Goal: Information Seeking & Learning: Check status

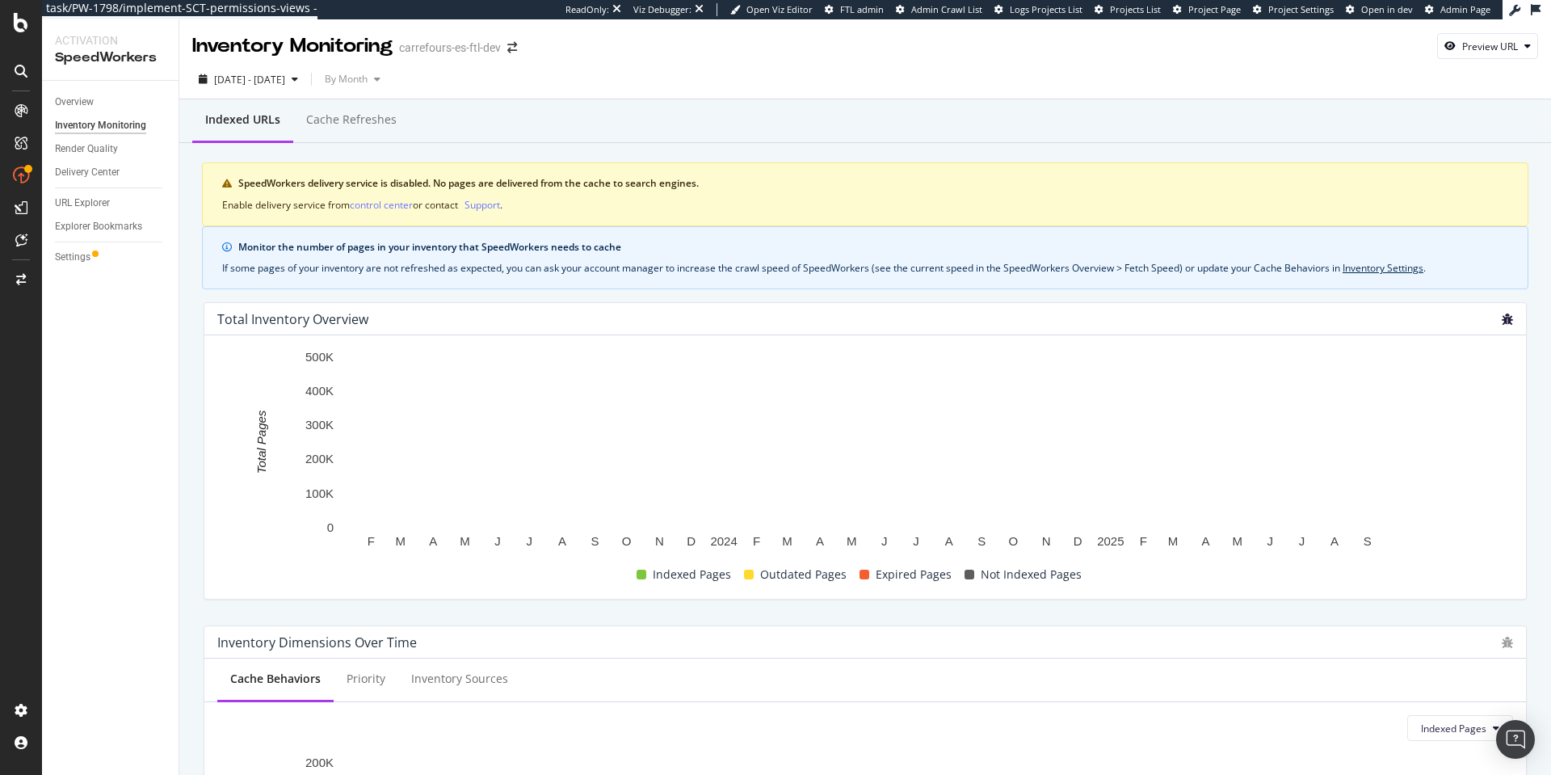
click at [1502, 316] on icon "bug" at bounding box center [1507, 318] width 11 height 11
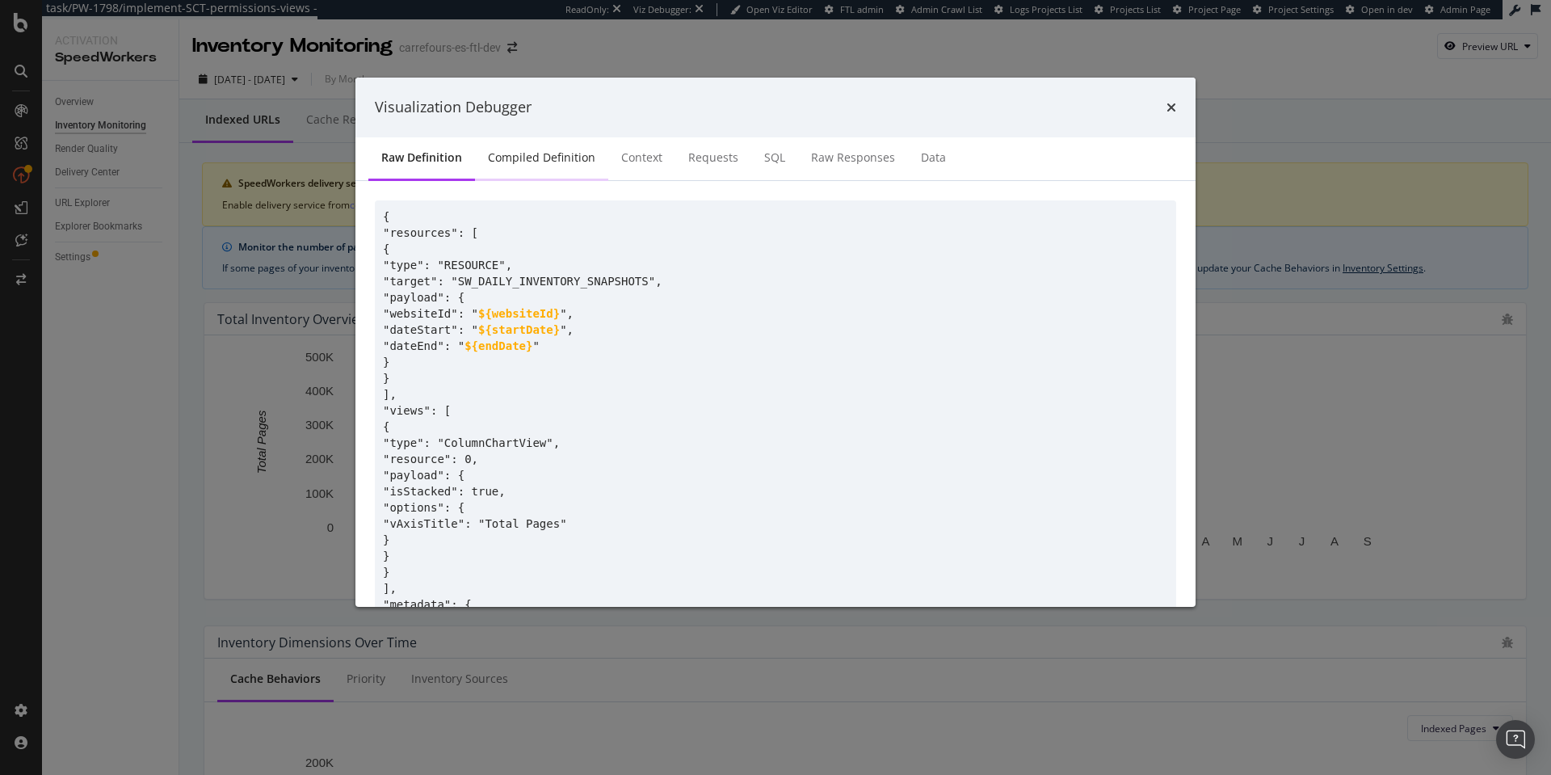
click at [536, 152] on div "Compiled Definition" at bounding box center [541, 157] width 107 height 16
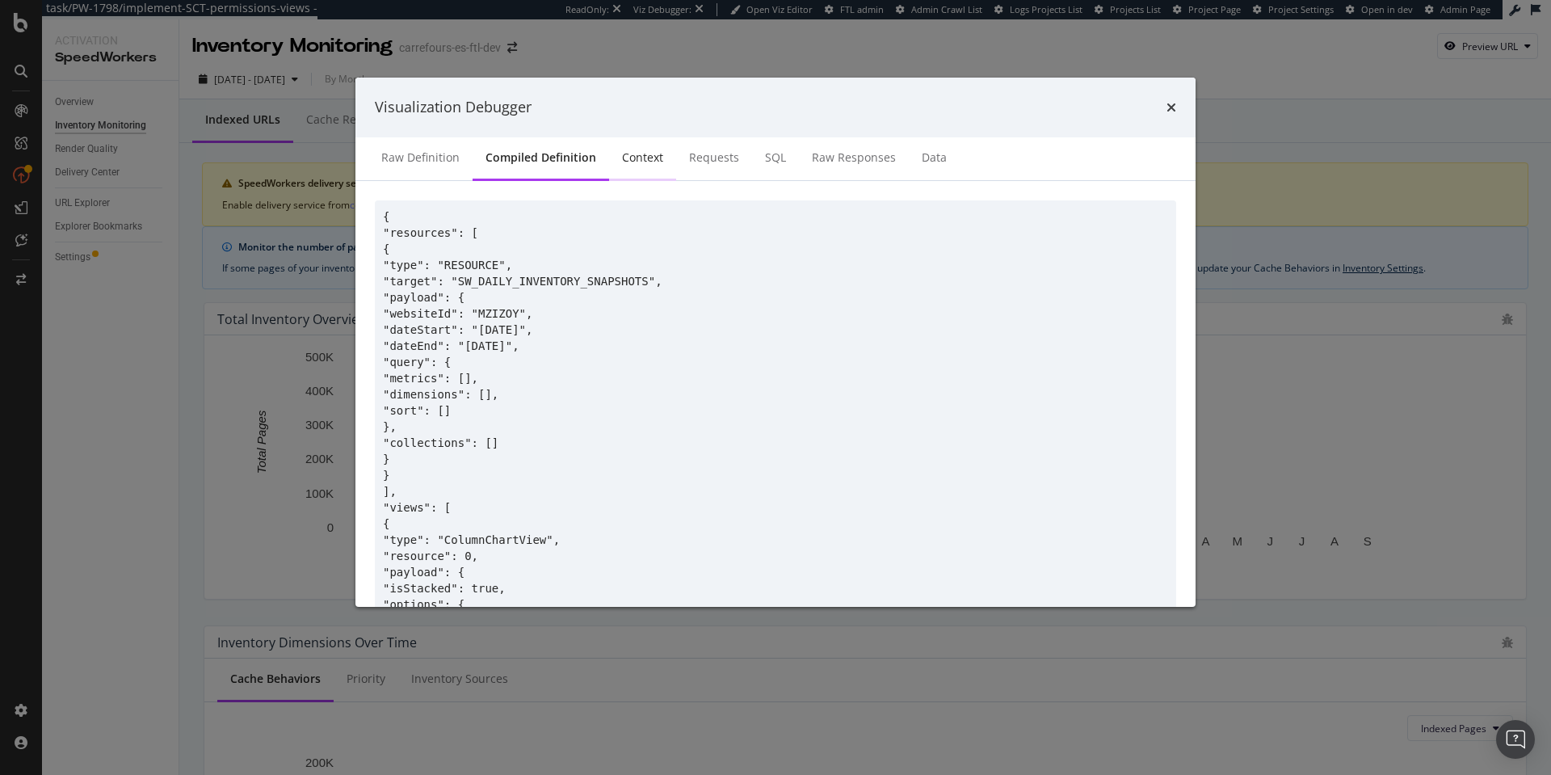
click at [622, 159] on div "Context" at bounding box center [642, 157] width 41 height 16
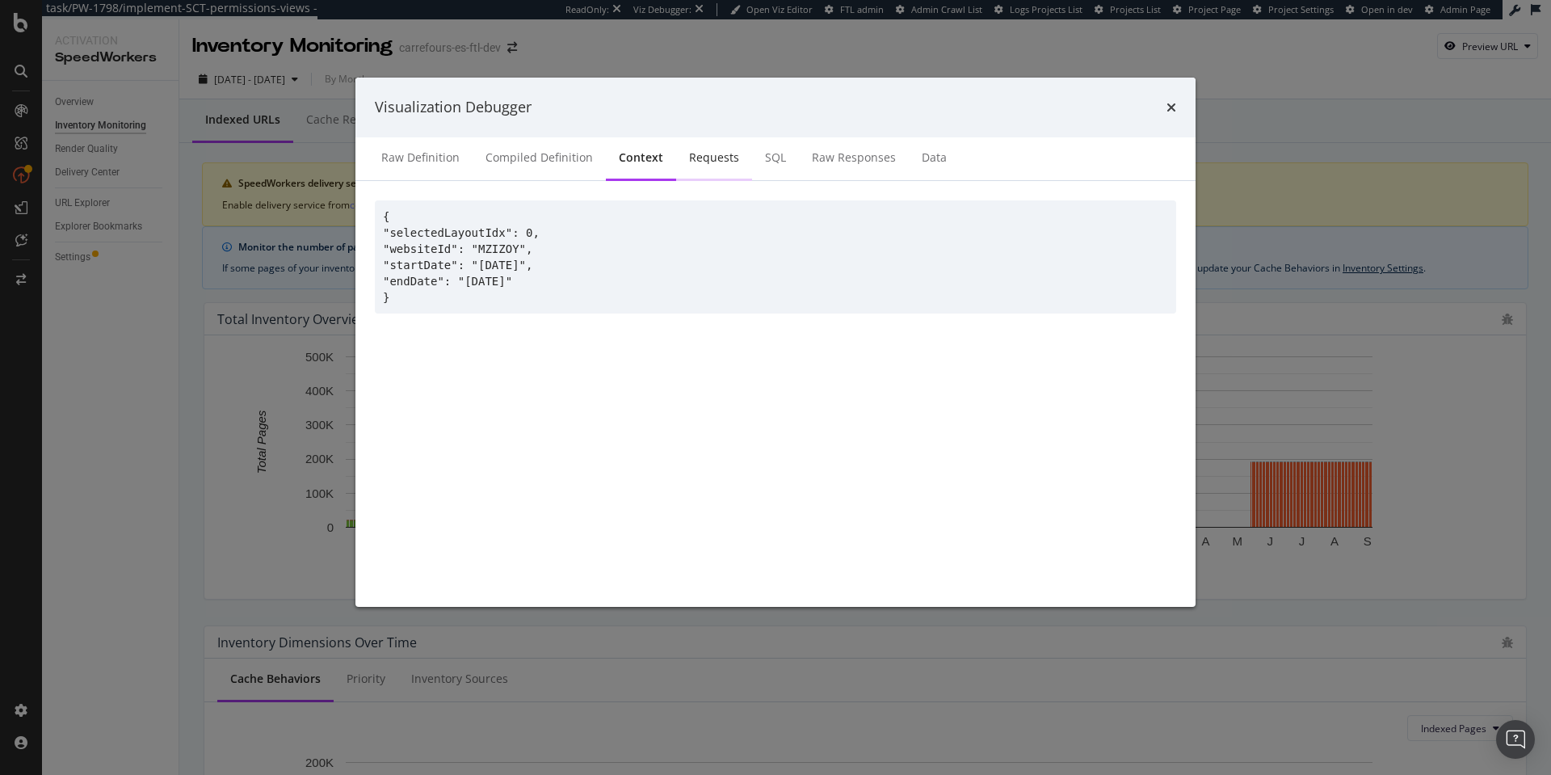
click at [706, 154] on div "Requests" at bounding box center [714, 157] width 50 height 16
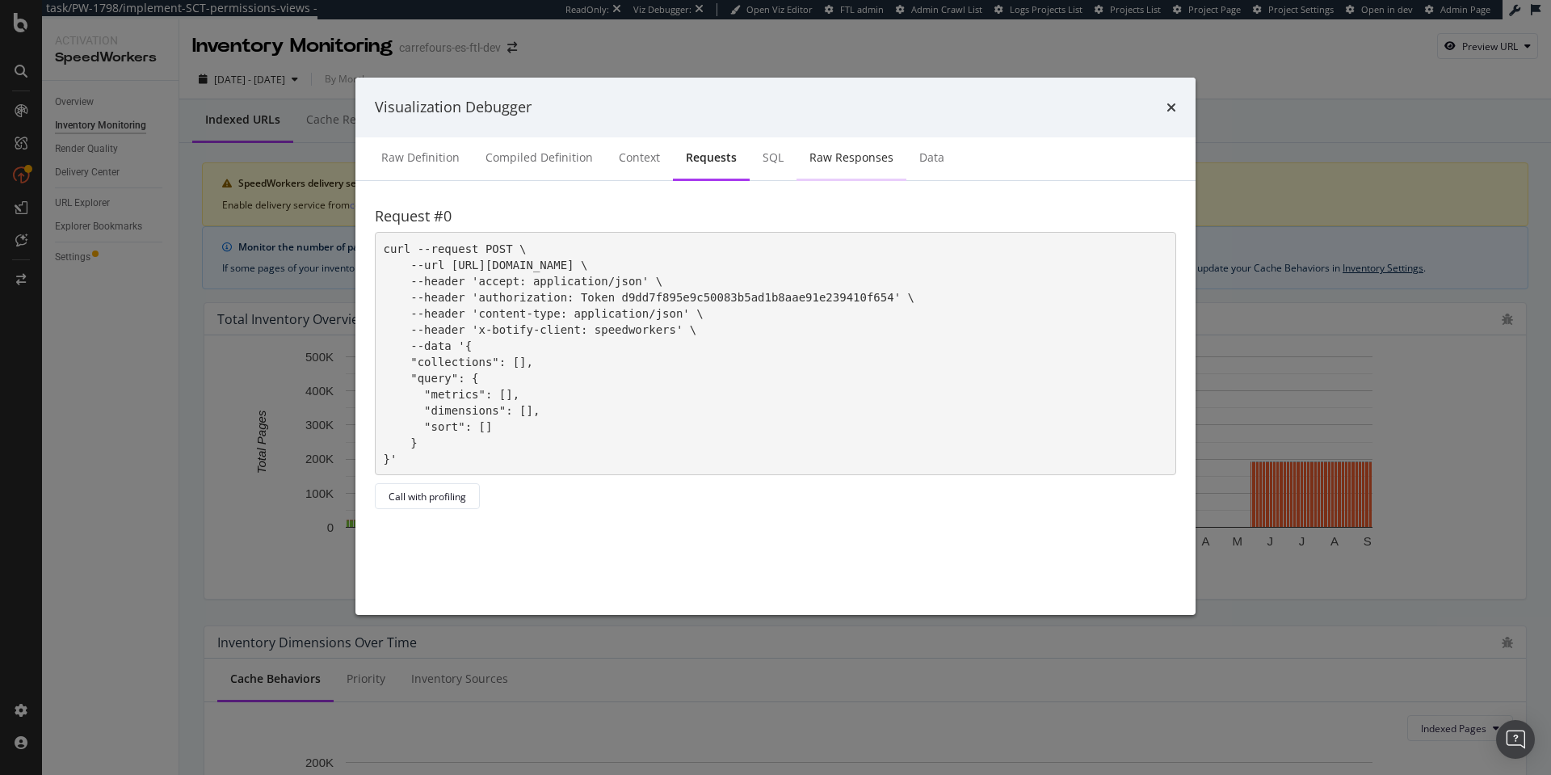
click at [818, 141] on div "Raw Responses" at bounding box center [852, 159] width 110 height 44
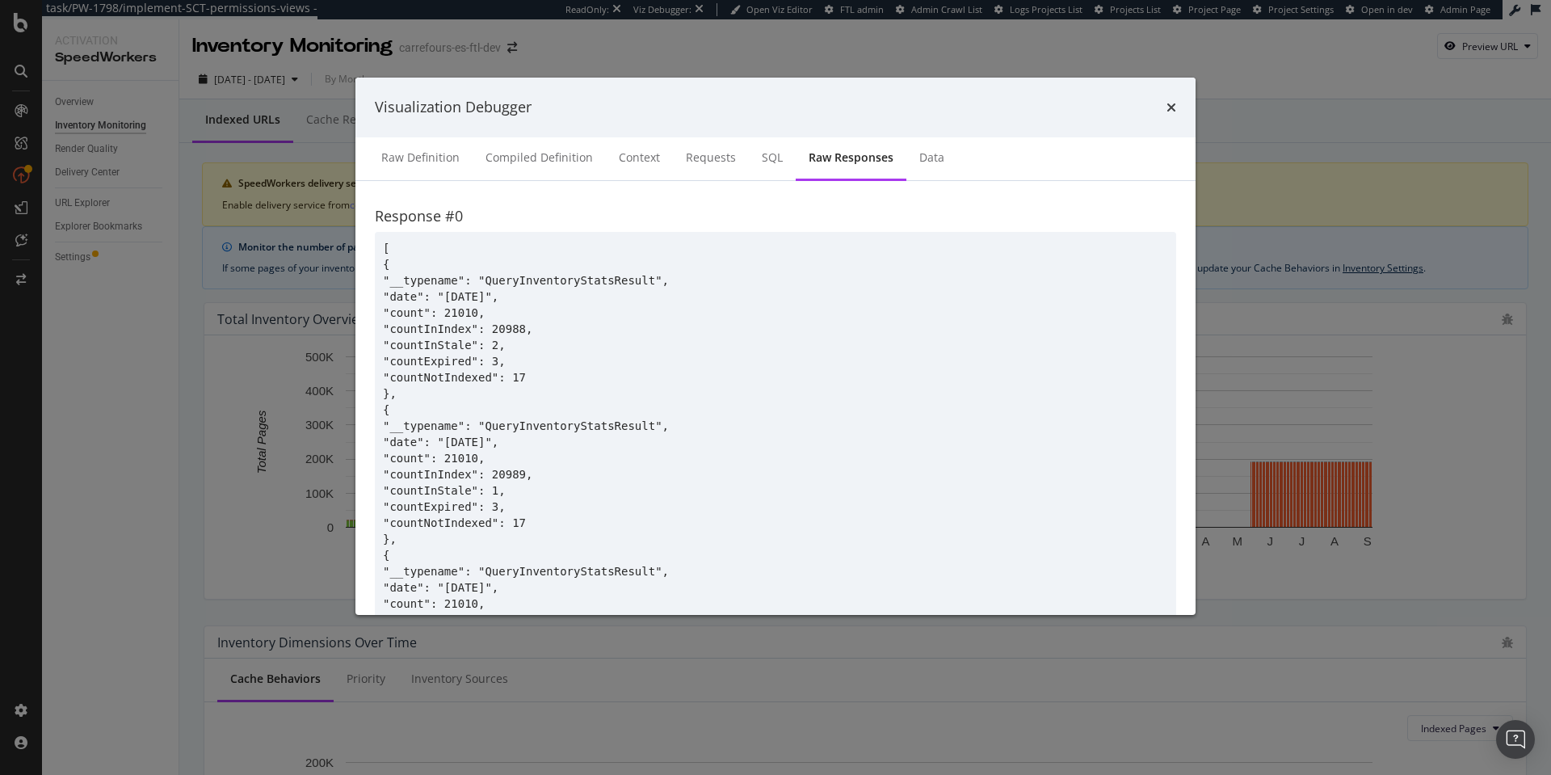
copy div "QueryInventoryStatsResult"
click at [1171, 112] on icon "times" at bounding box center [1171, 107] width 10 height 13
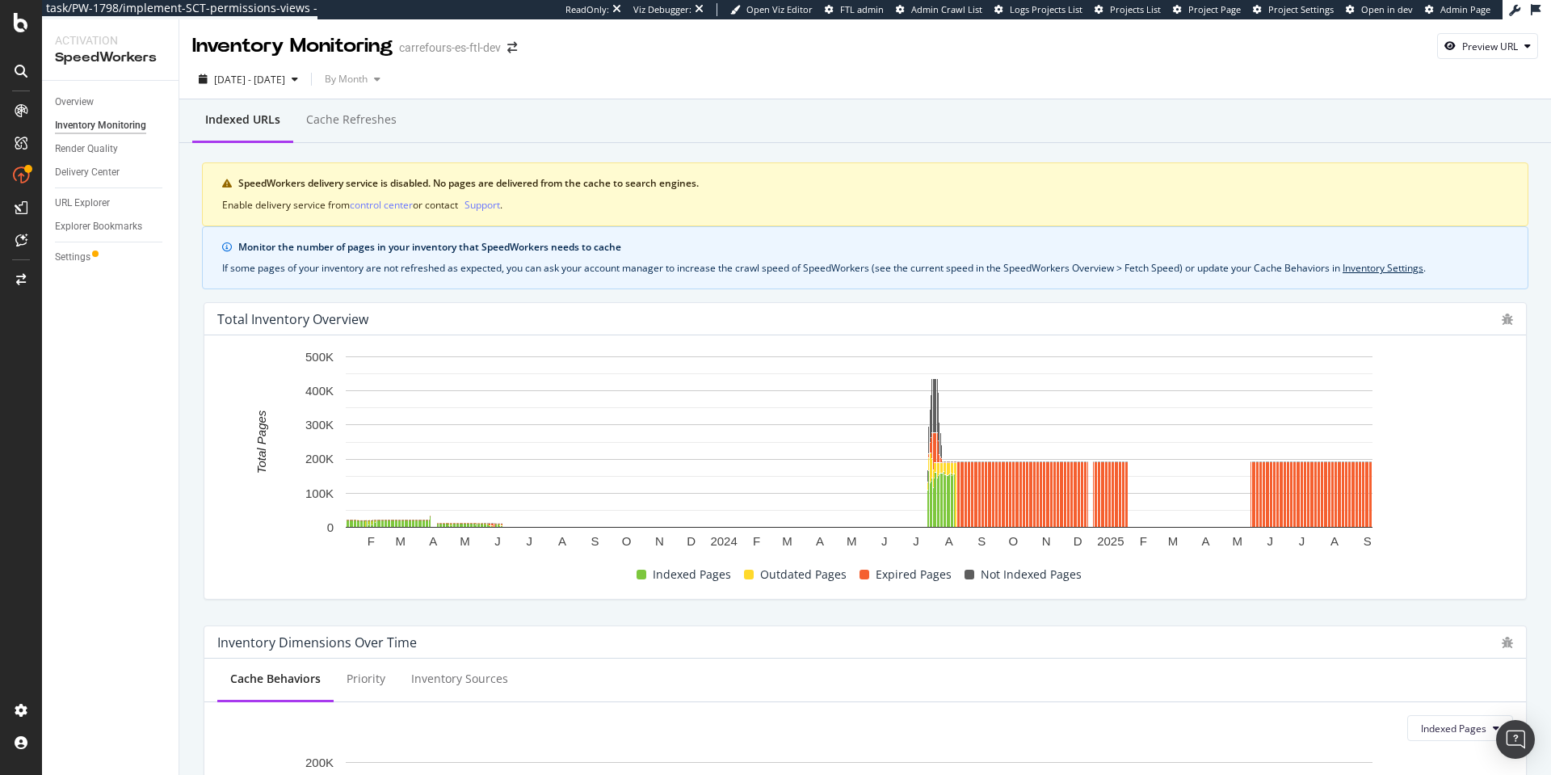
click at [118, 544] on div "Overview Inventory Monitoring Render Quality Delivery Center URL Explorer Explo…" at bounding box center [110, 428] width 137 height 694
click at [1497, 312] on div "Total Inventory Overview" at bounding box center [865, 319] width 1322 height 32
click at [1502, 319] on icon "bug" at bounding box center [1507, 318] width 11 height 11
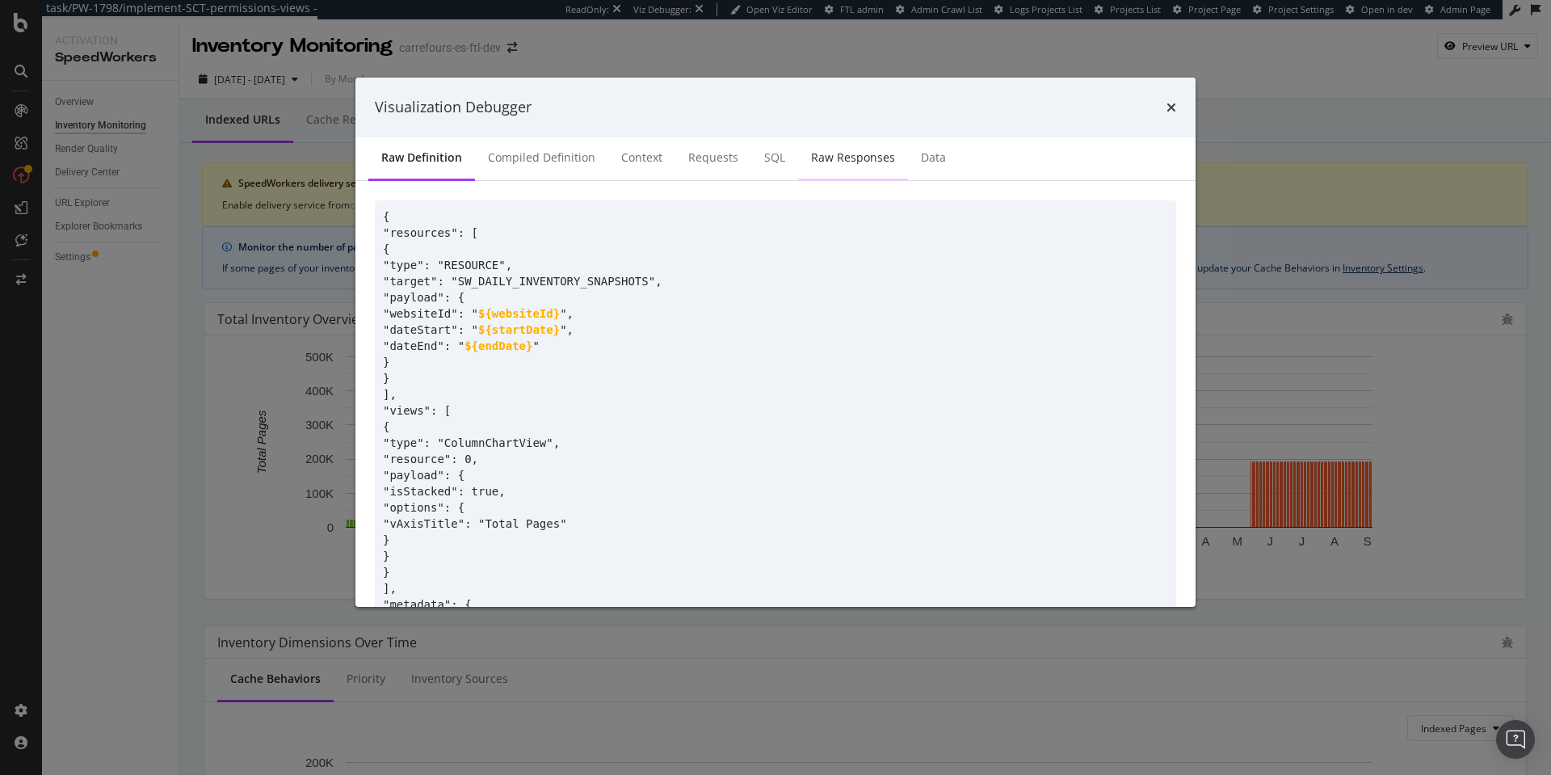
click at [828, 158] on div "Raw Responses" at bounding box center [853, 157] width 84 height 16
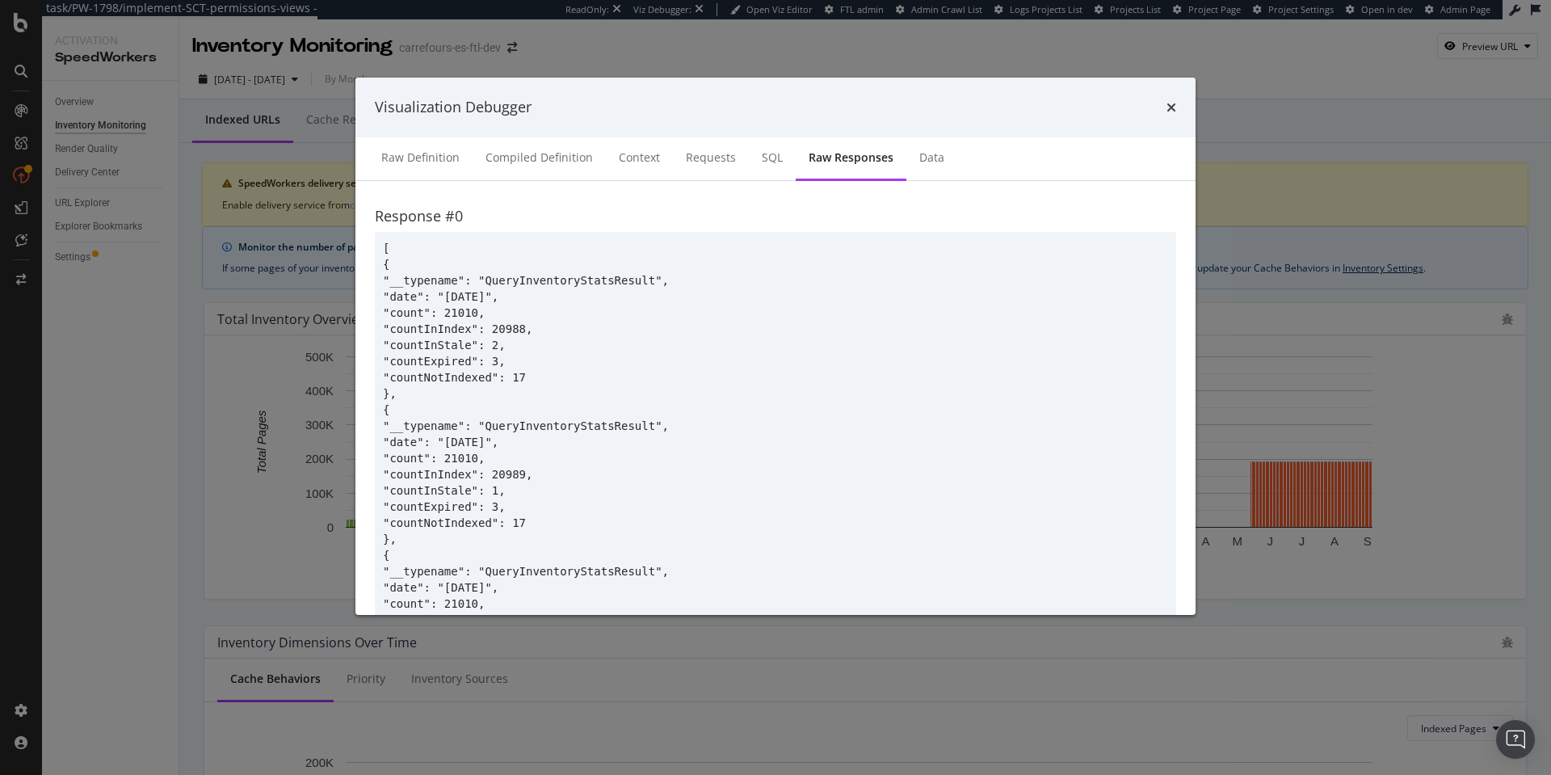
copy div "QueryInventoryStatsResult"
click at [1386, 270] on div "Visualization Debugger Raw Definition Compiled Definition Context Requests SQL …" at bounding box center [775, 387] width 1551 height 775
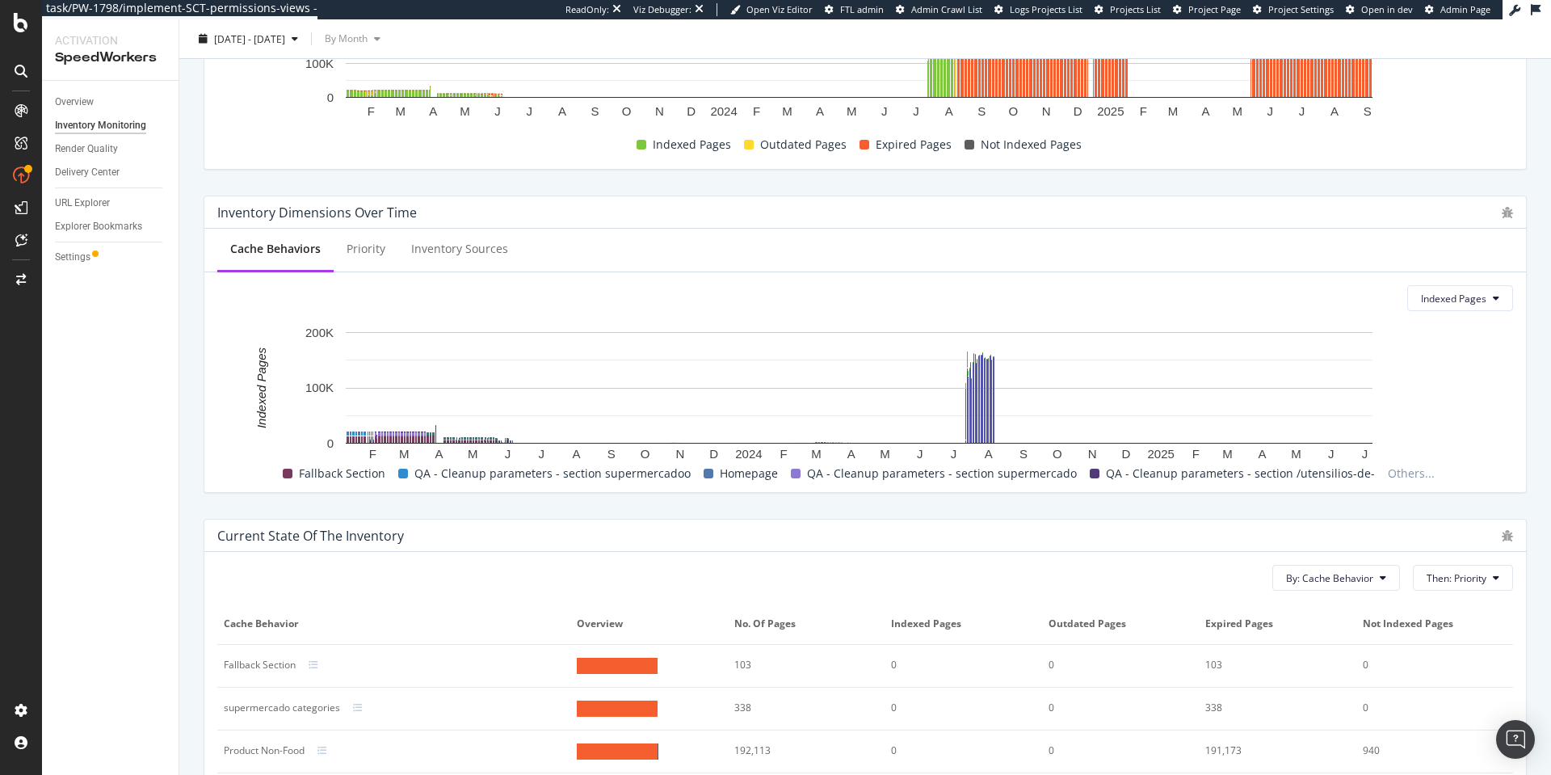
scroll to position [361, 0]
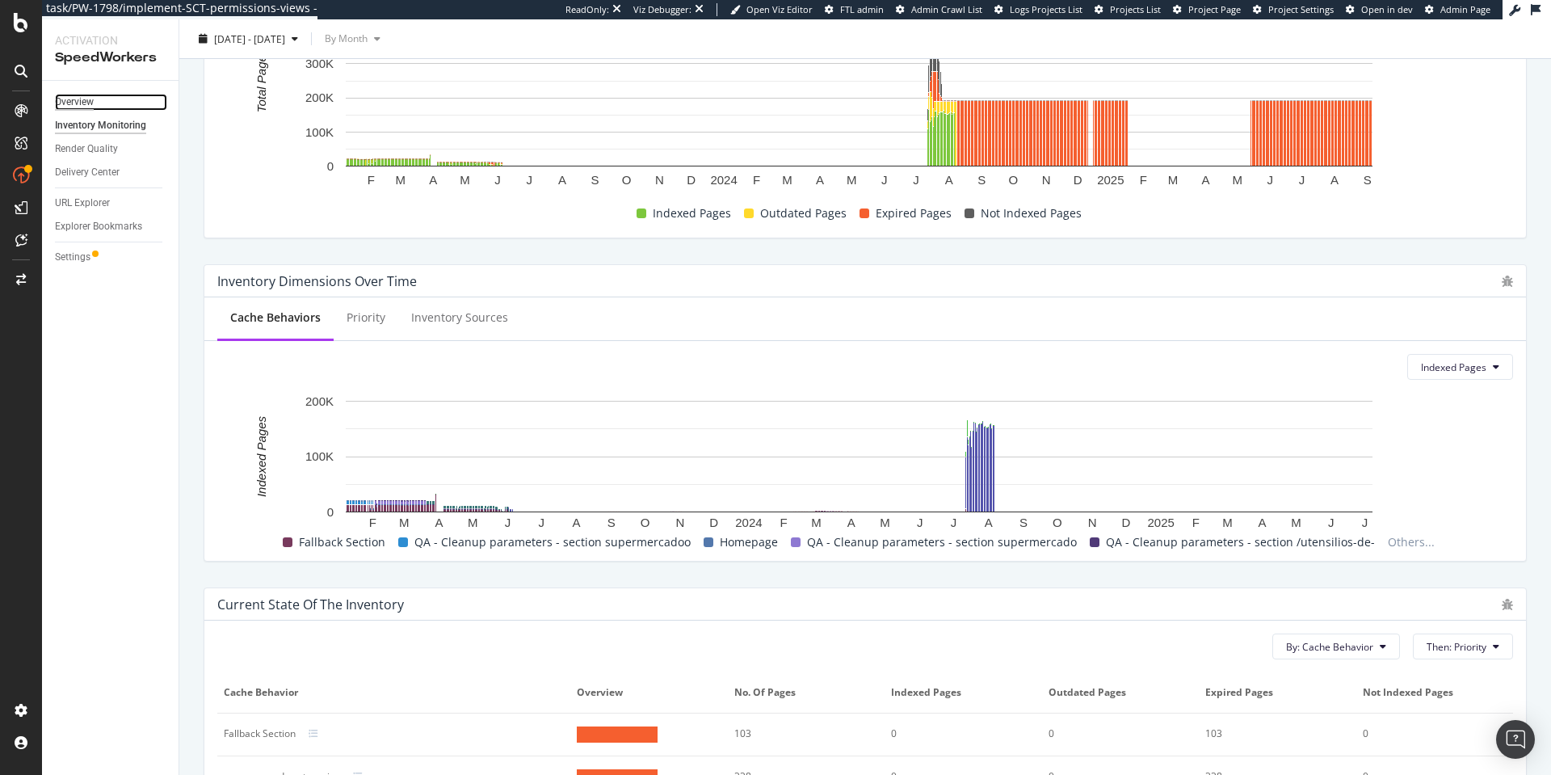
click at [88, 104] on div "Overview" at bounding box center [74, 102] width 39 height 17
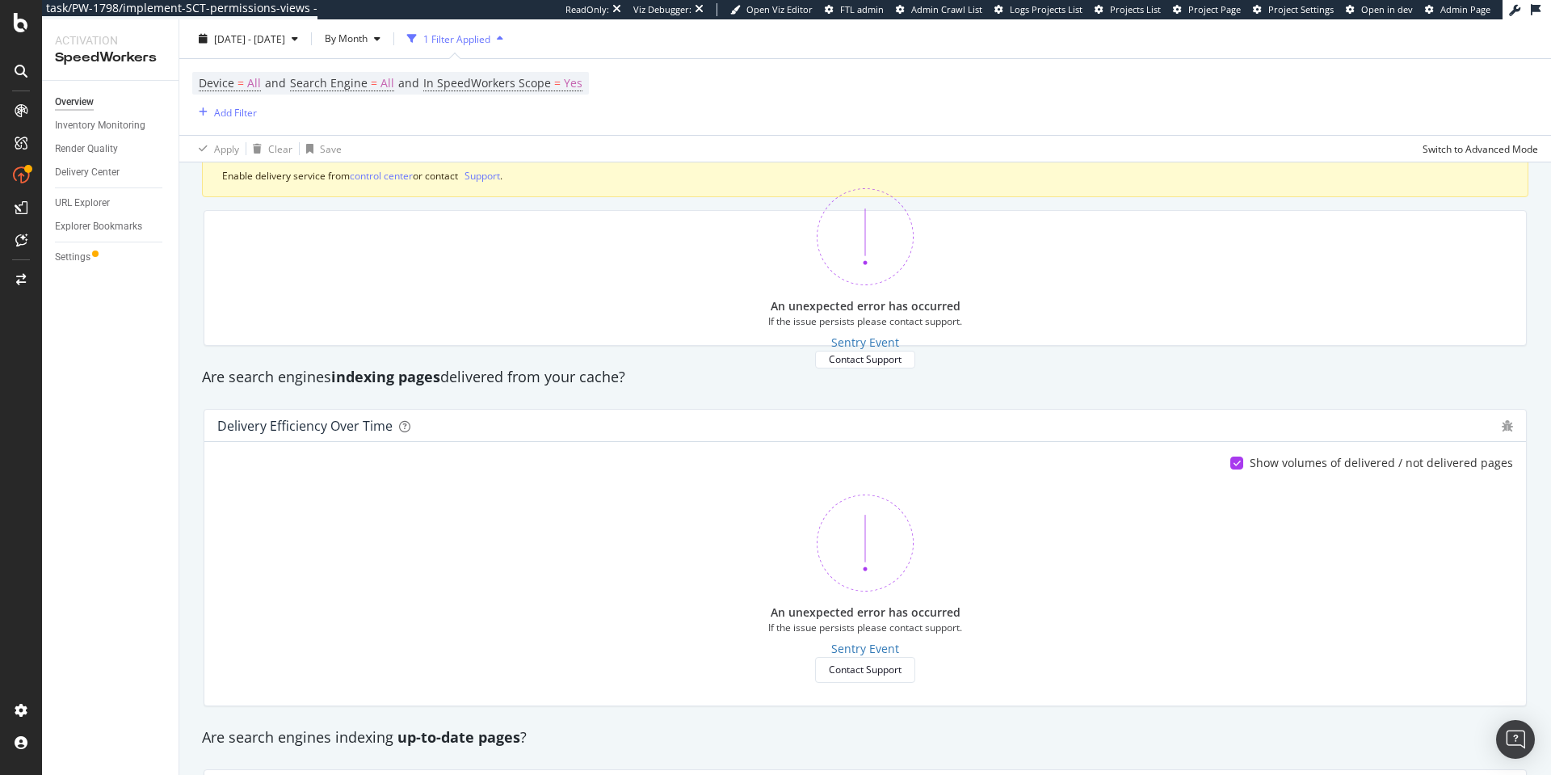
scroll to position [162, 0]
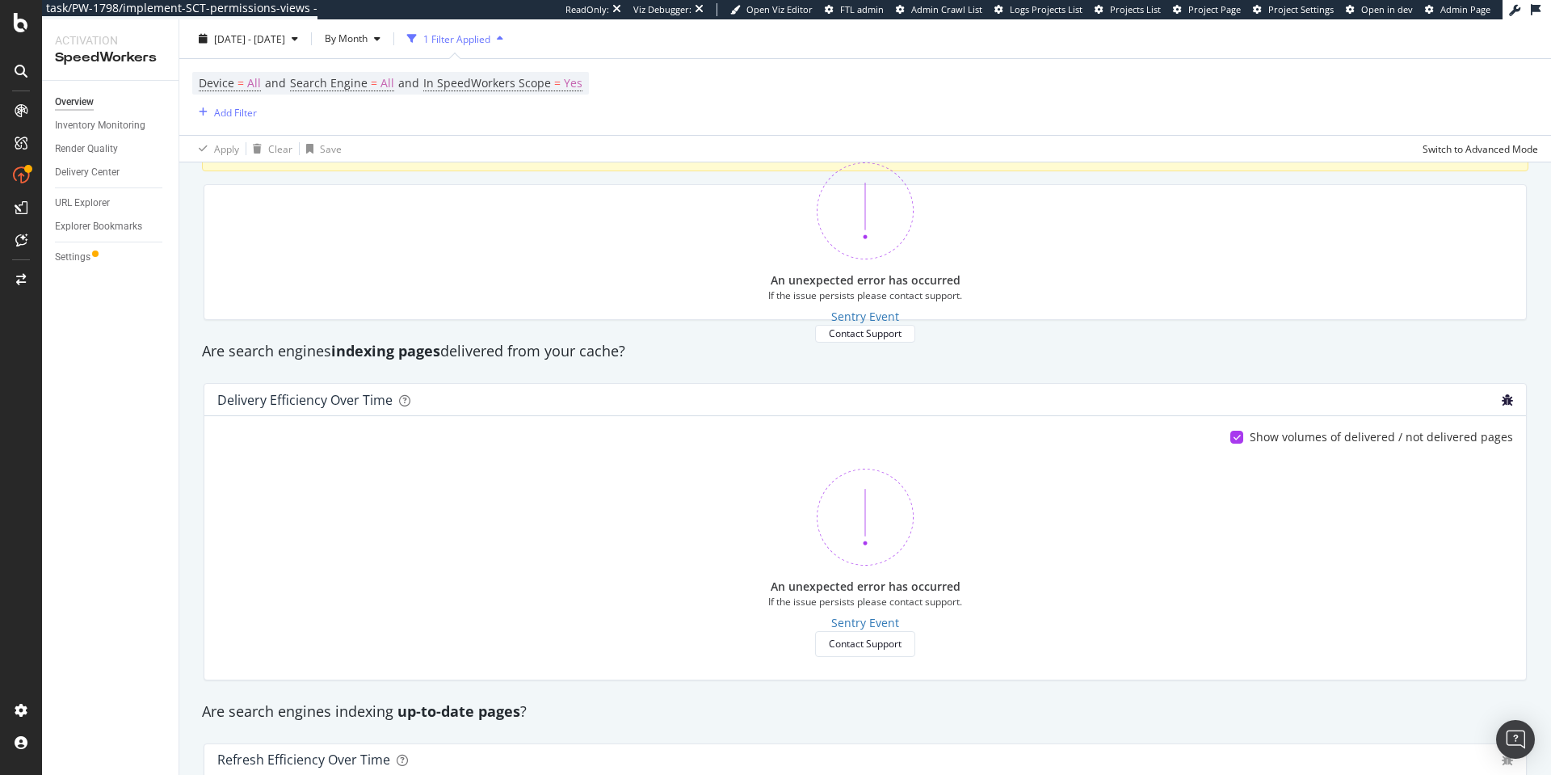
click at [1502, 400] on icon "bug" at bounding box center [1507, 399] width 11 height 11
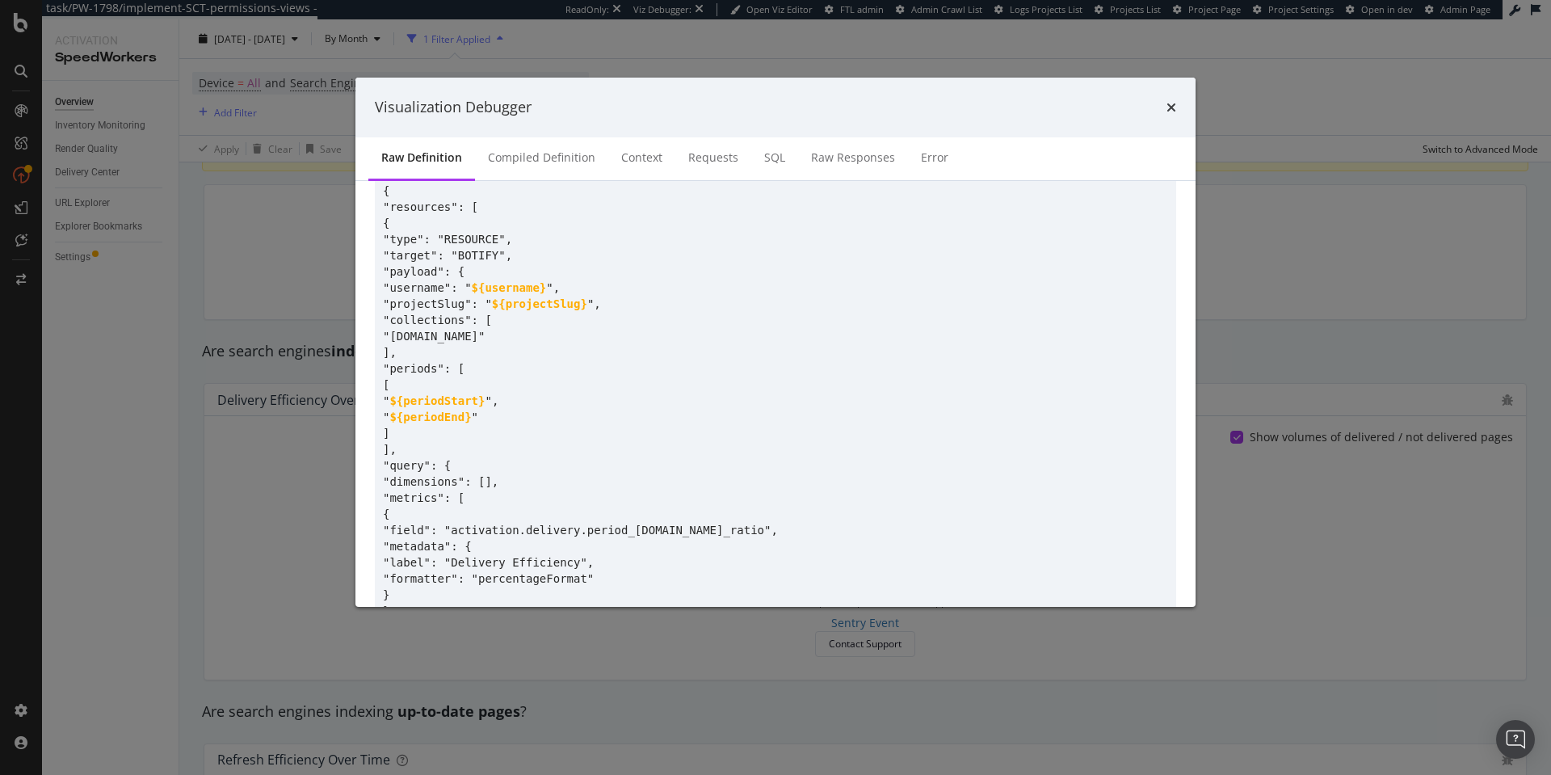
scroll to position [0, 0]
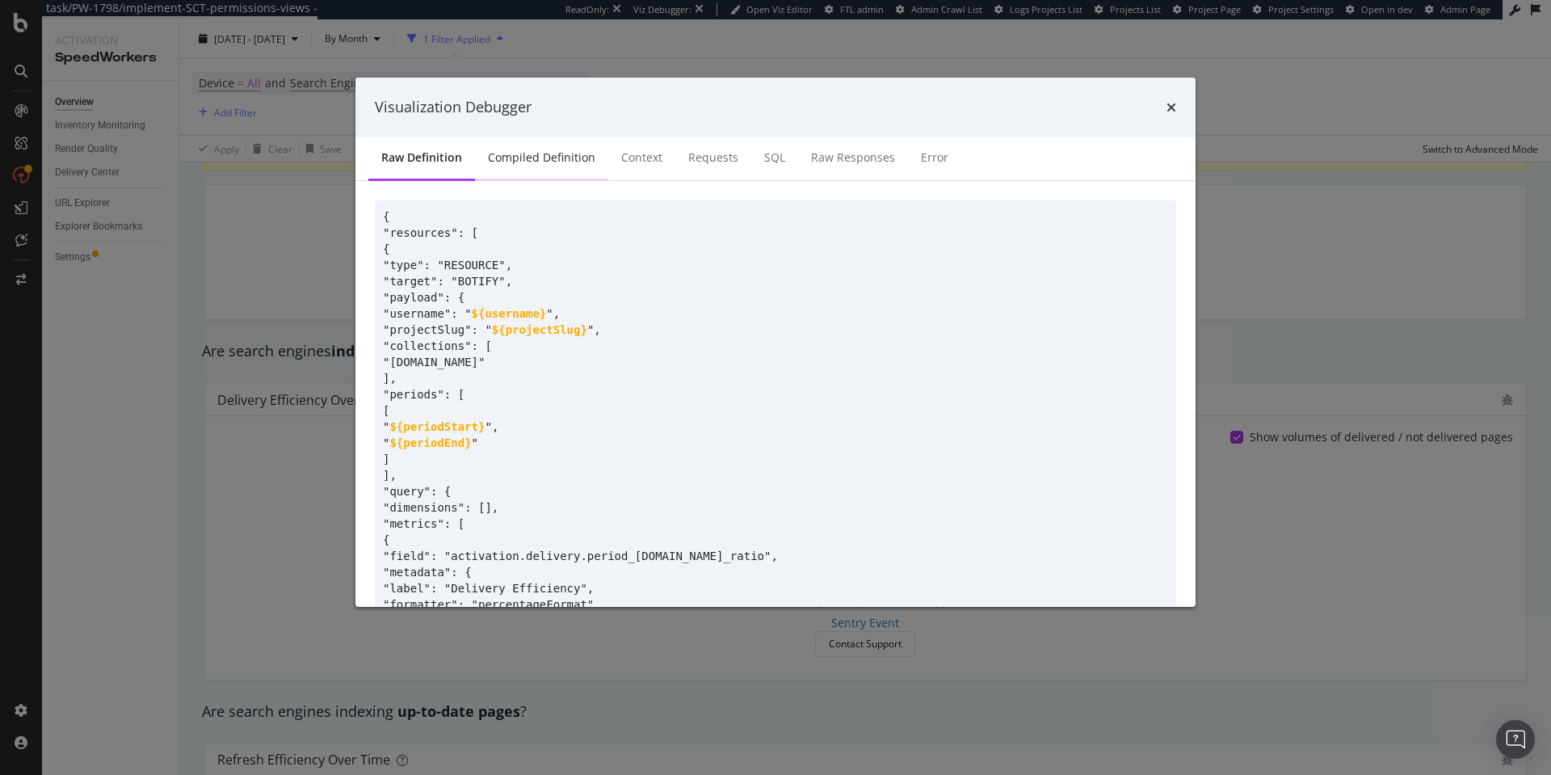
click at [528, 165] on div "Compiled Definition" at bounding box center [541, 157] width 107 height 16
click at [622, 156] on div "Context" at bounding box center [642, 157] width 41 height 16
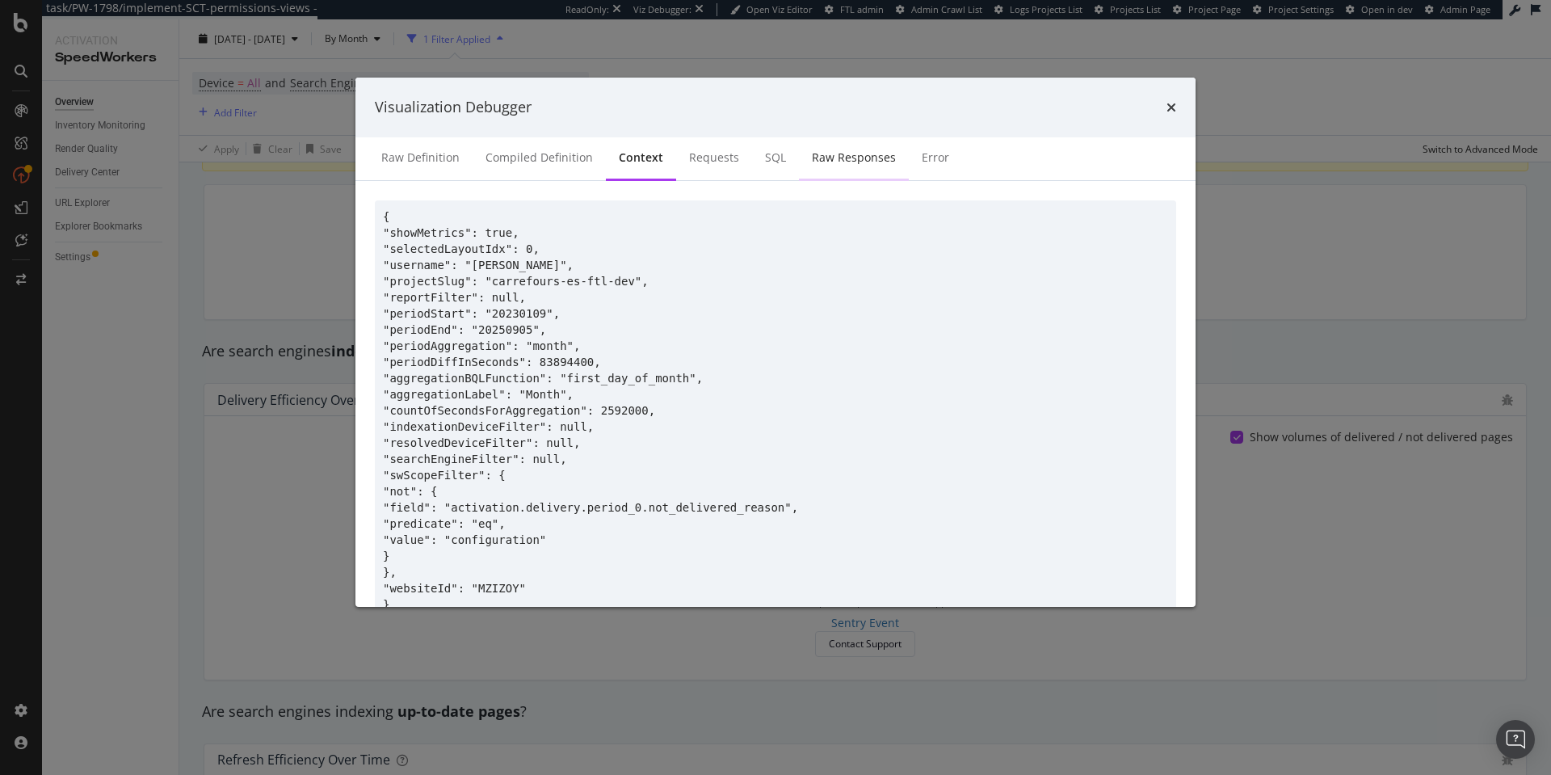
click at [816, 156] on div "Raw Responses" at bounding box center [854, 157] width 84 height 16
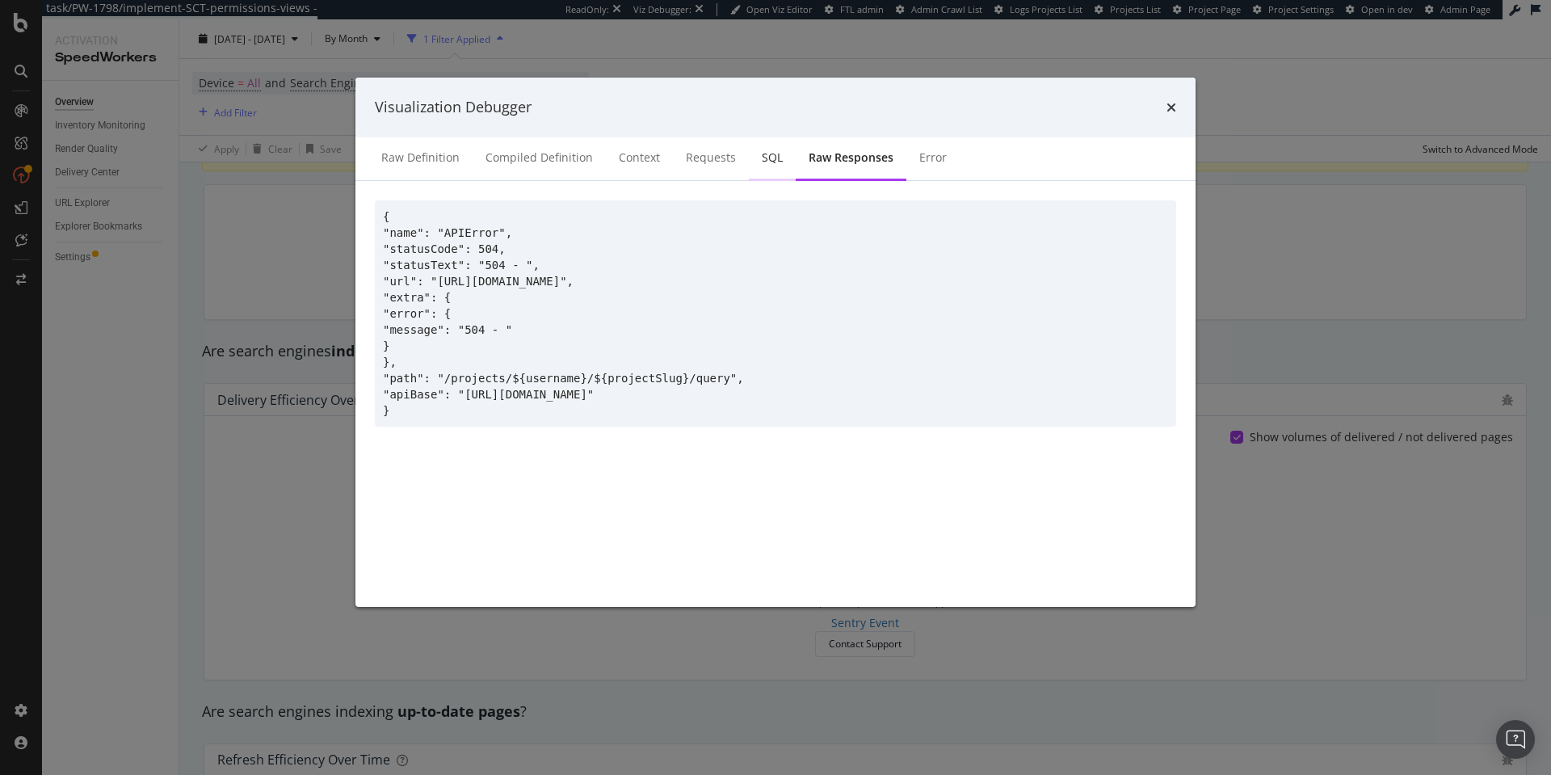
click at [769, 157] on div "SQL" at bounding box center [772, 157] width 21 height 16
click at [931, 171] on div "Error" at bounding box center [932, 159] width 53 height 44
click at [1170, 102] on icon "times" at bounding box center [1171, 107] width 10 height 13
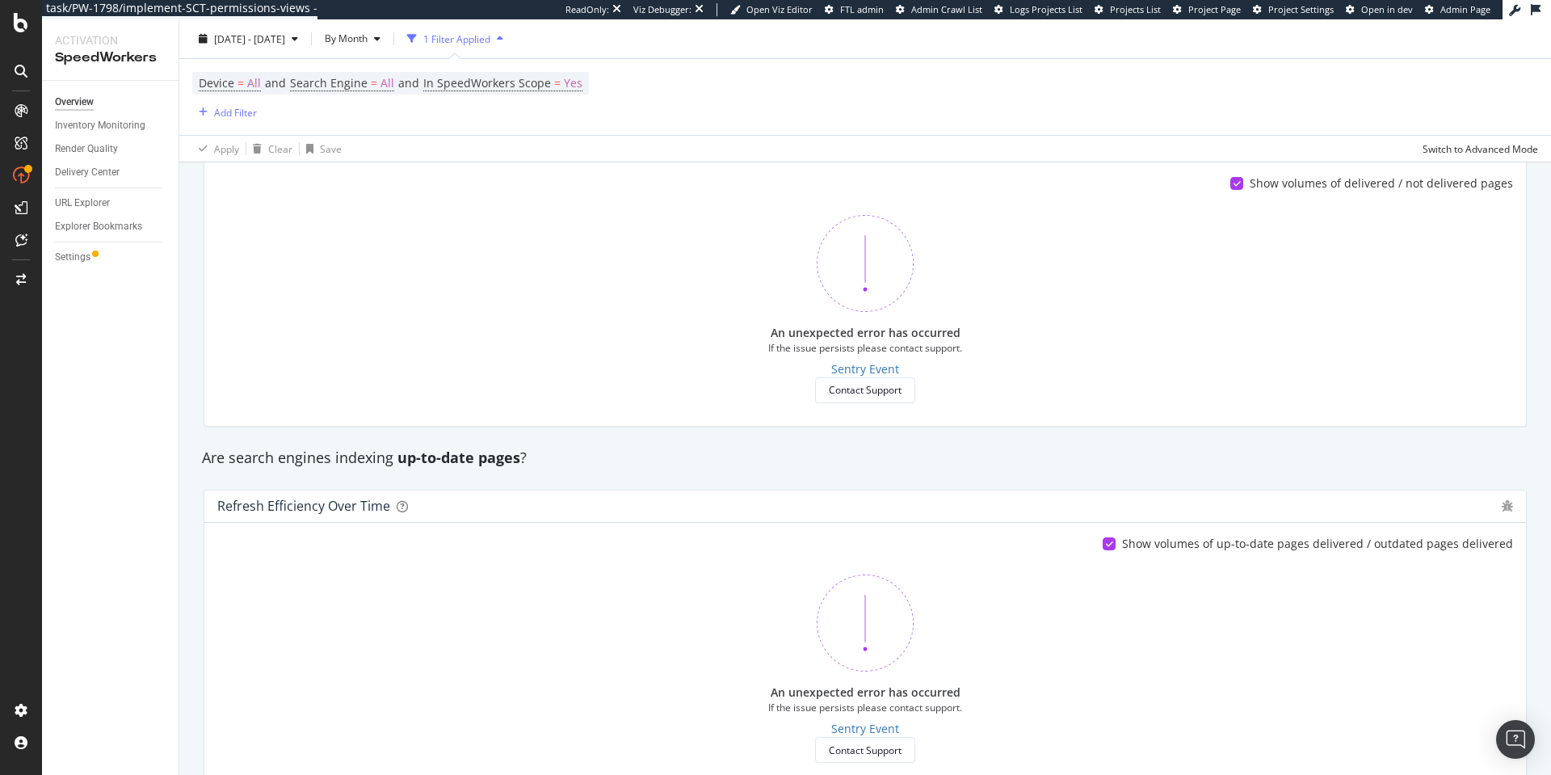
scroll to position [431, 0]
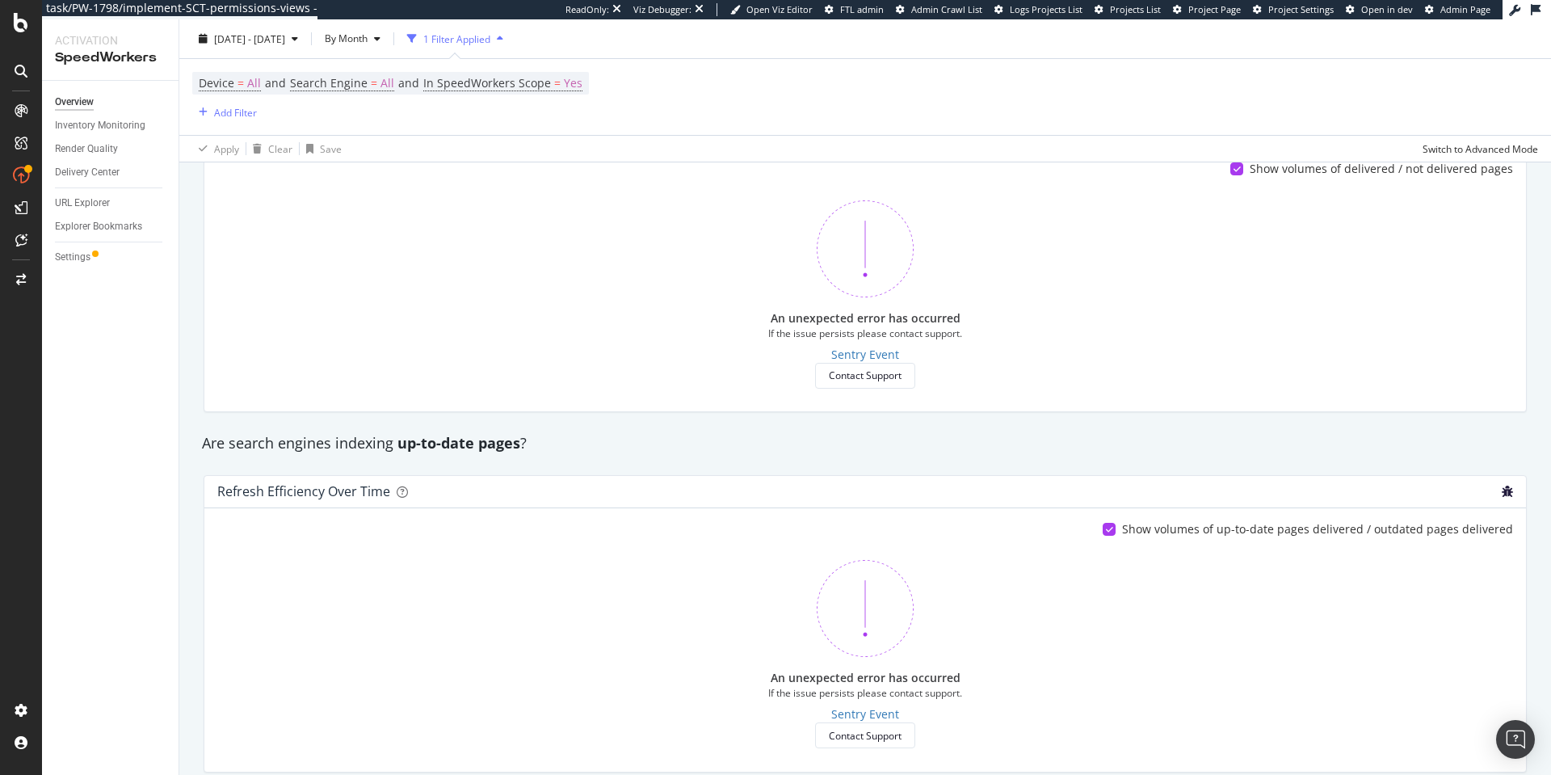
click at [1502, 490] on icon "bug" at bounding box center [1507, 490] width 11 height 11
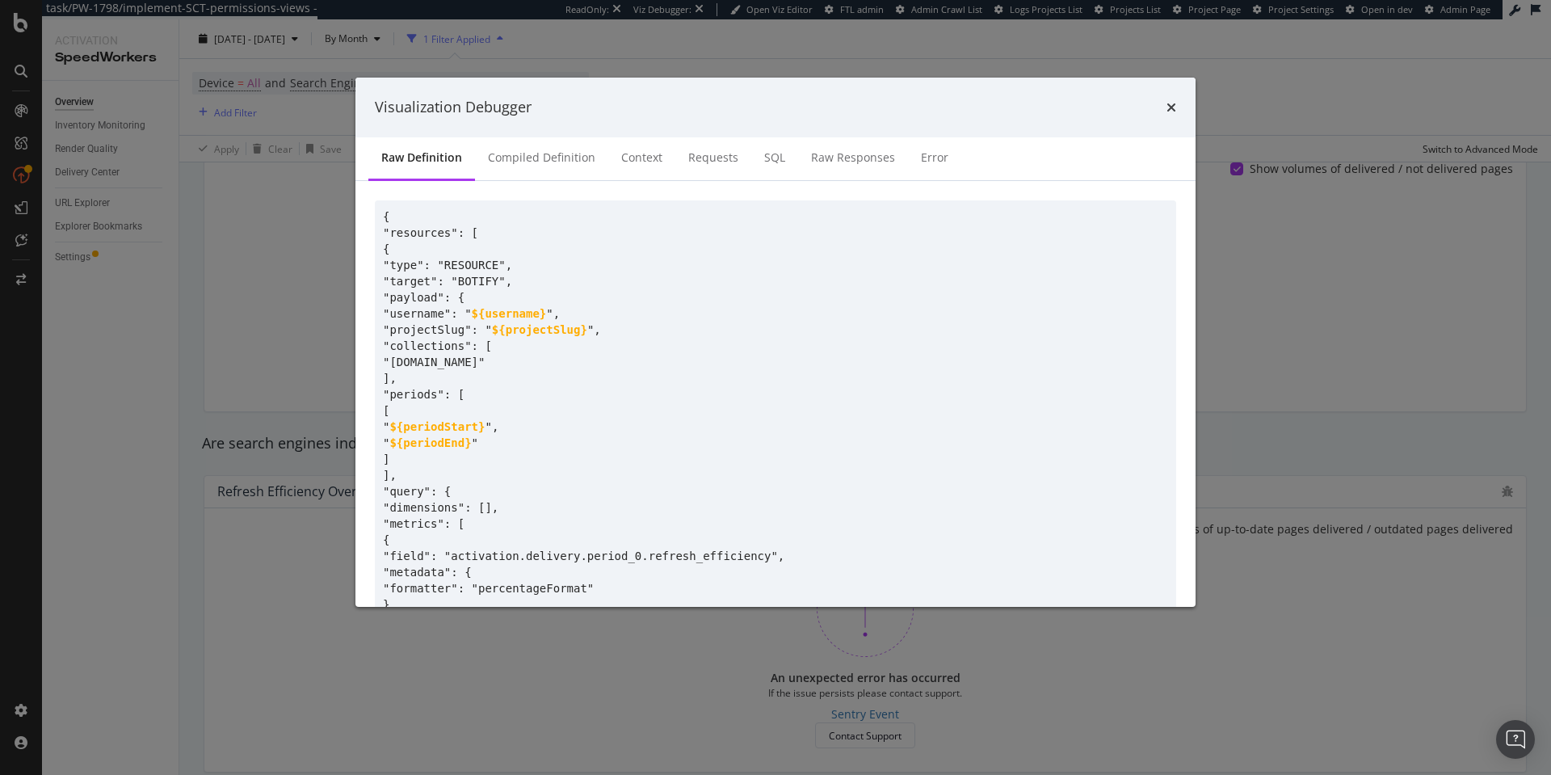
click at [1308, 338] on div "Visualization Debugger Raw Definition Compiled Definition Context Requests SQL …" at bounding box center [775, 387] width 1551 height 775
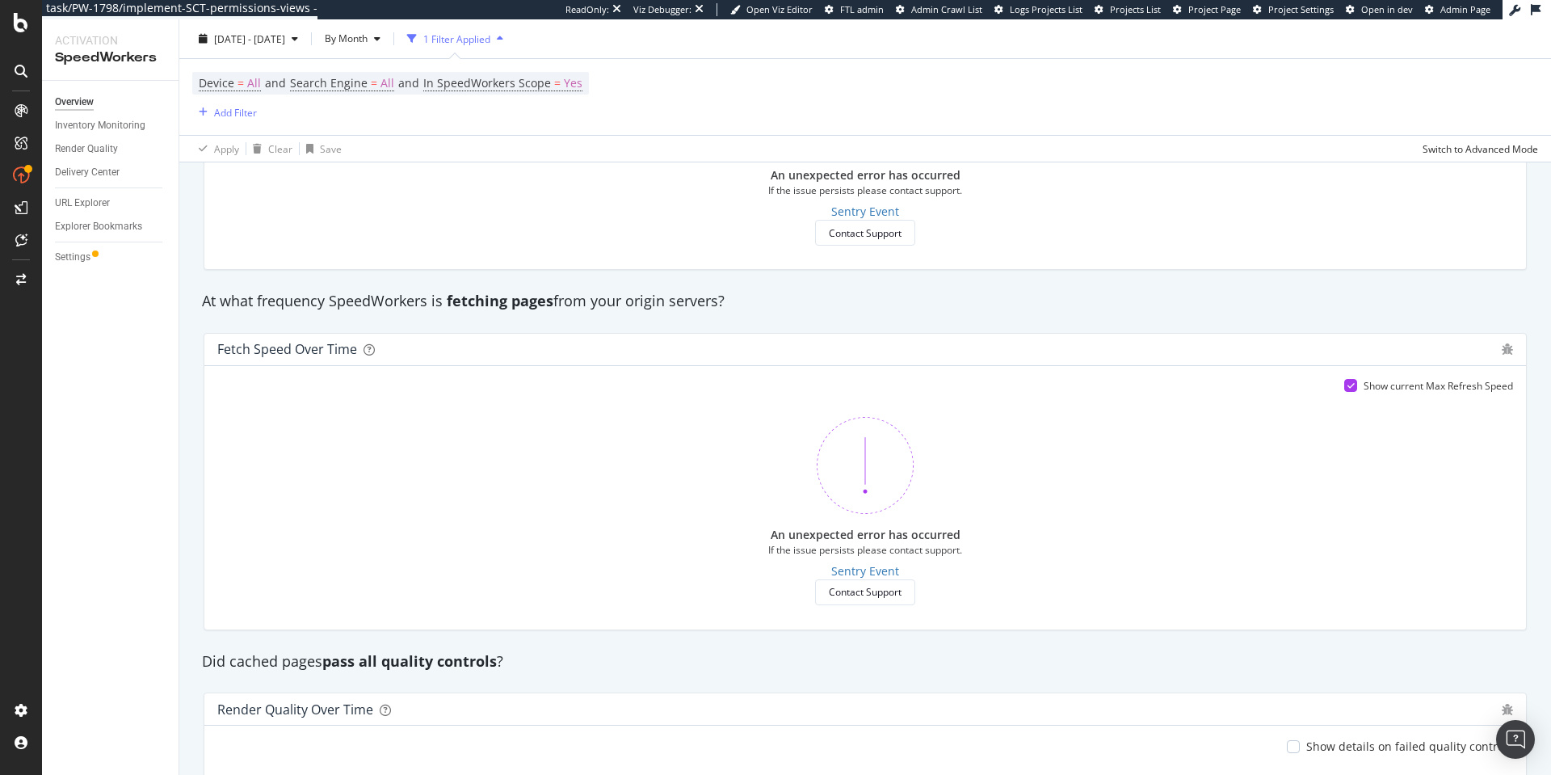
scroll to position [818, 0]
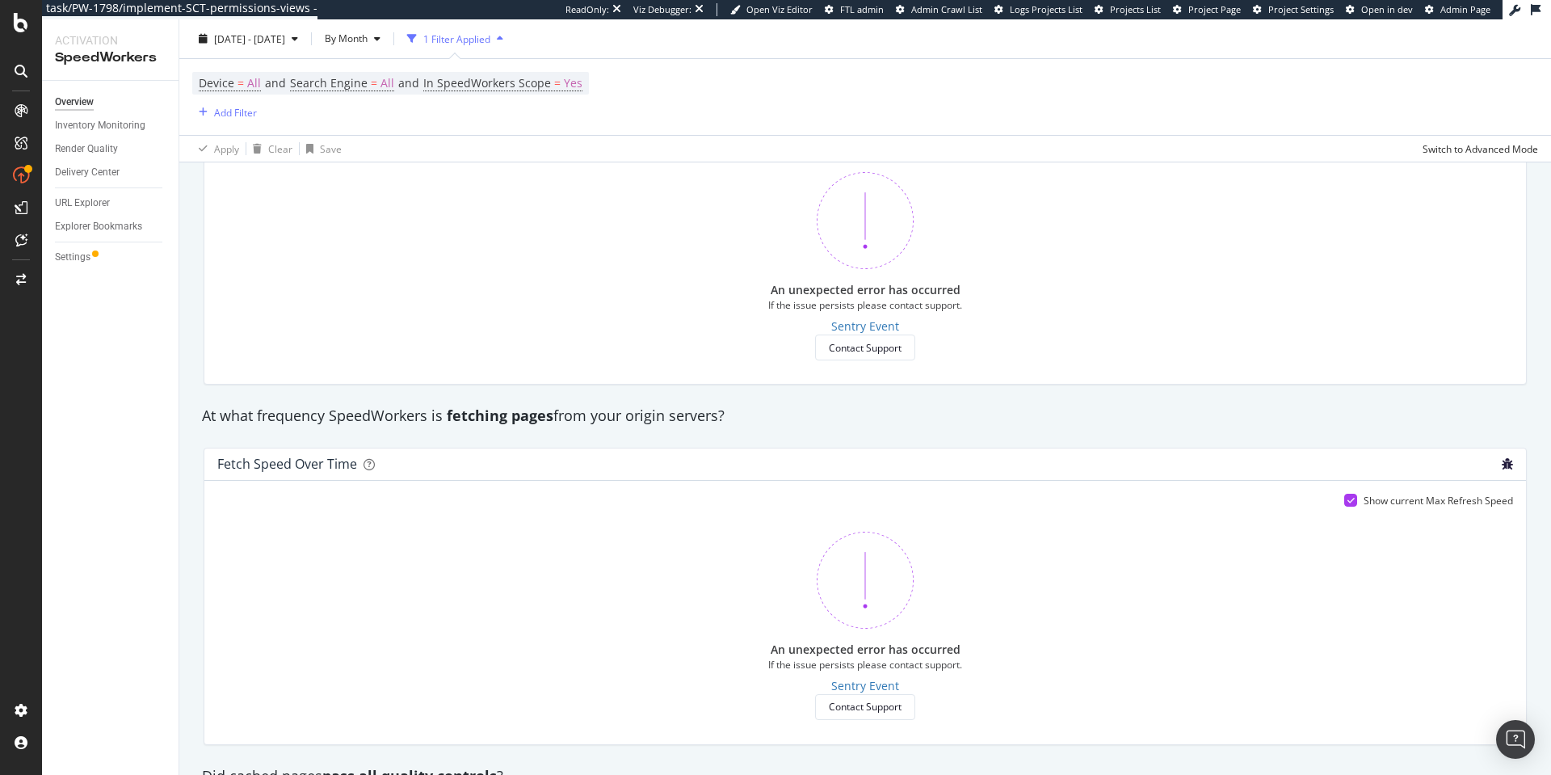
click at [1502, 464] on icon "bug" at bounding box center [1507, 463] width 11 height 11
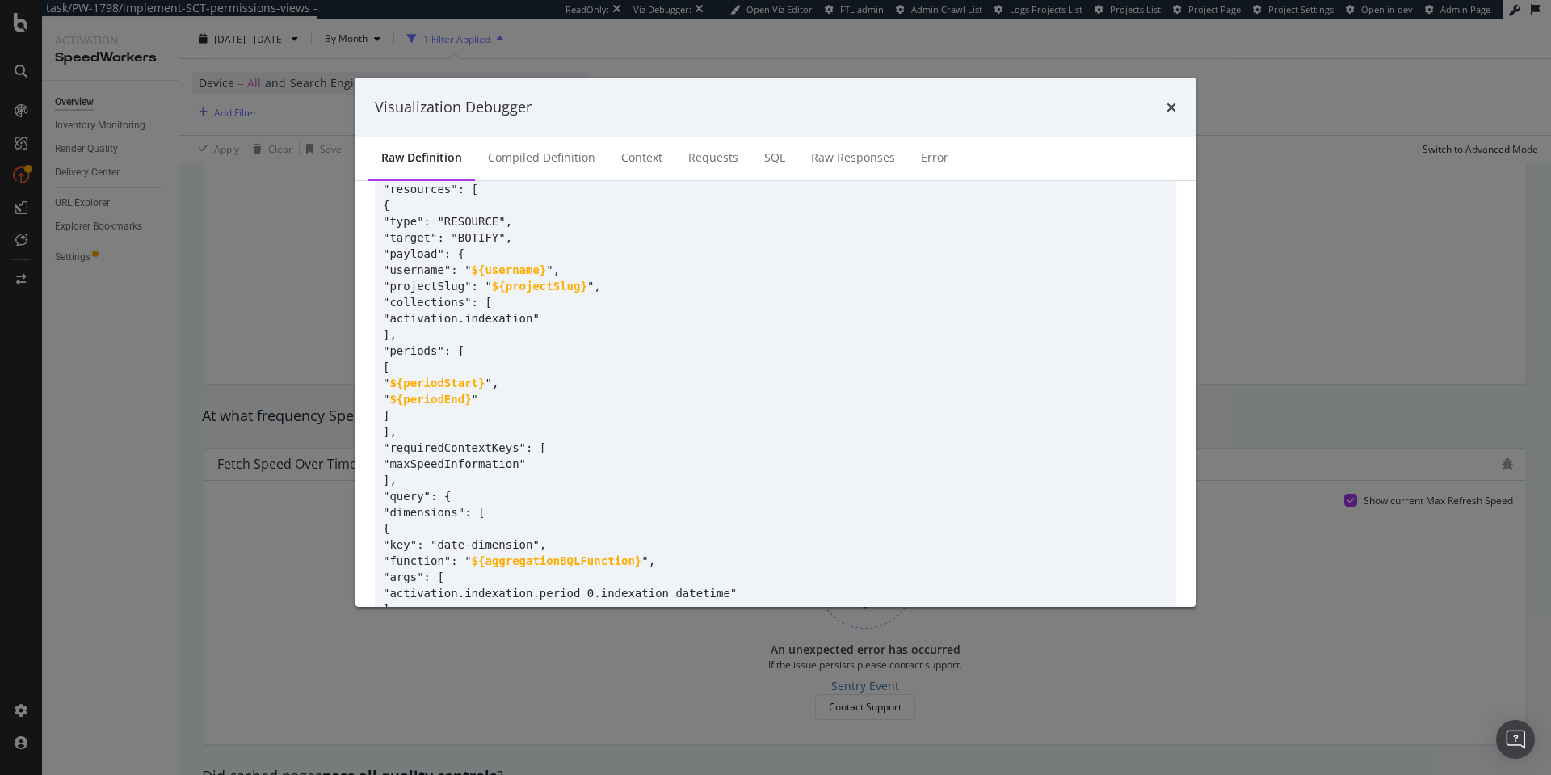
scroll to position [0, 0]
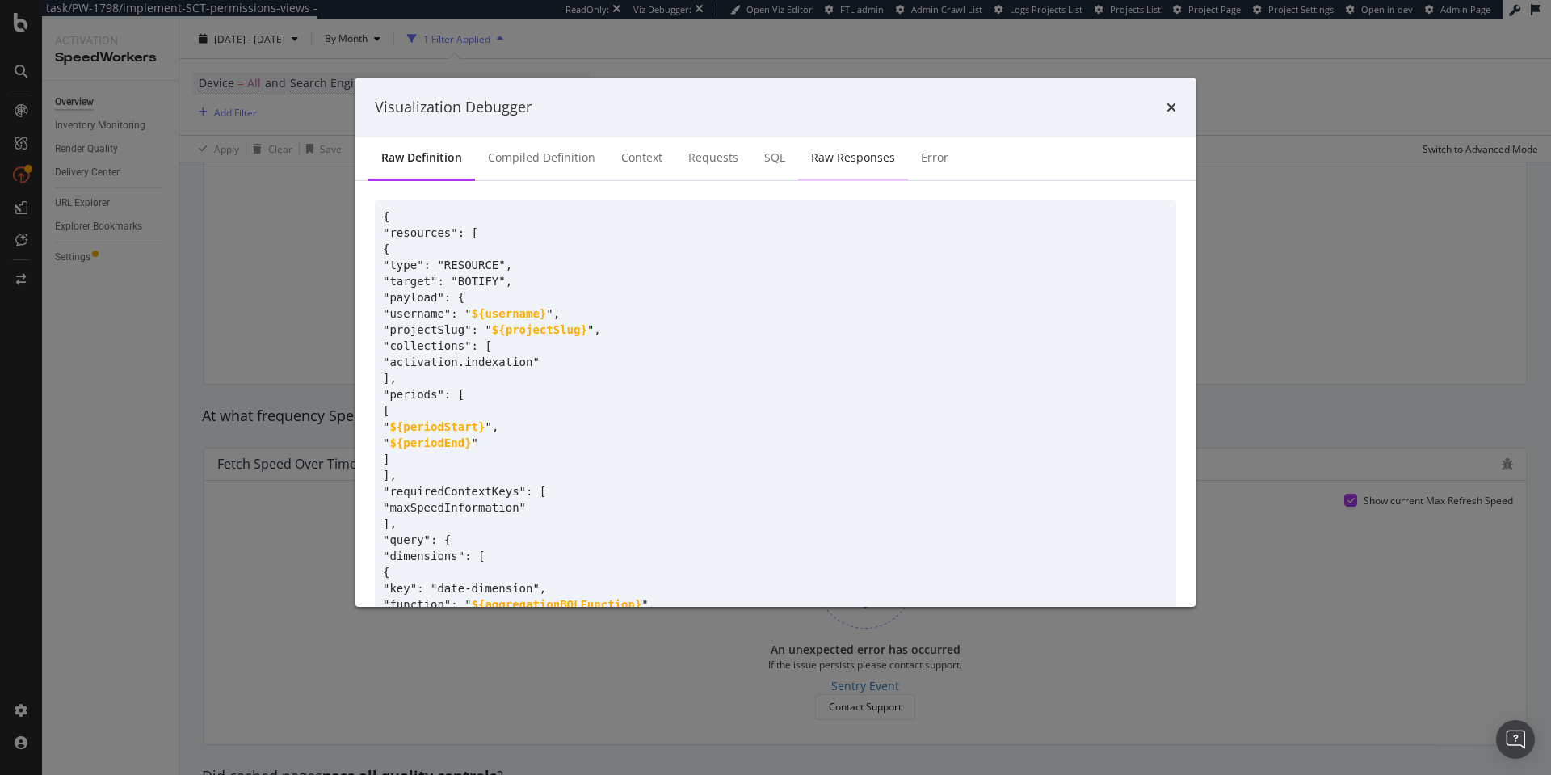
click at [839, 166] on div "Raw Responses" at bounding box center [853, 159] width 110 height 44
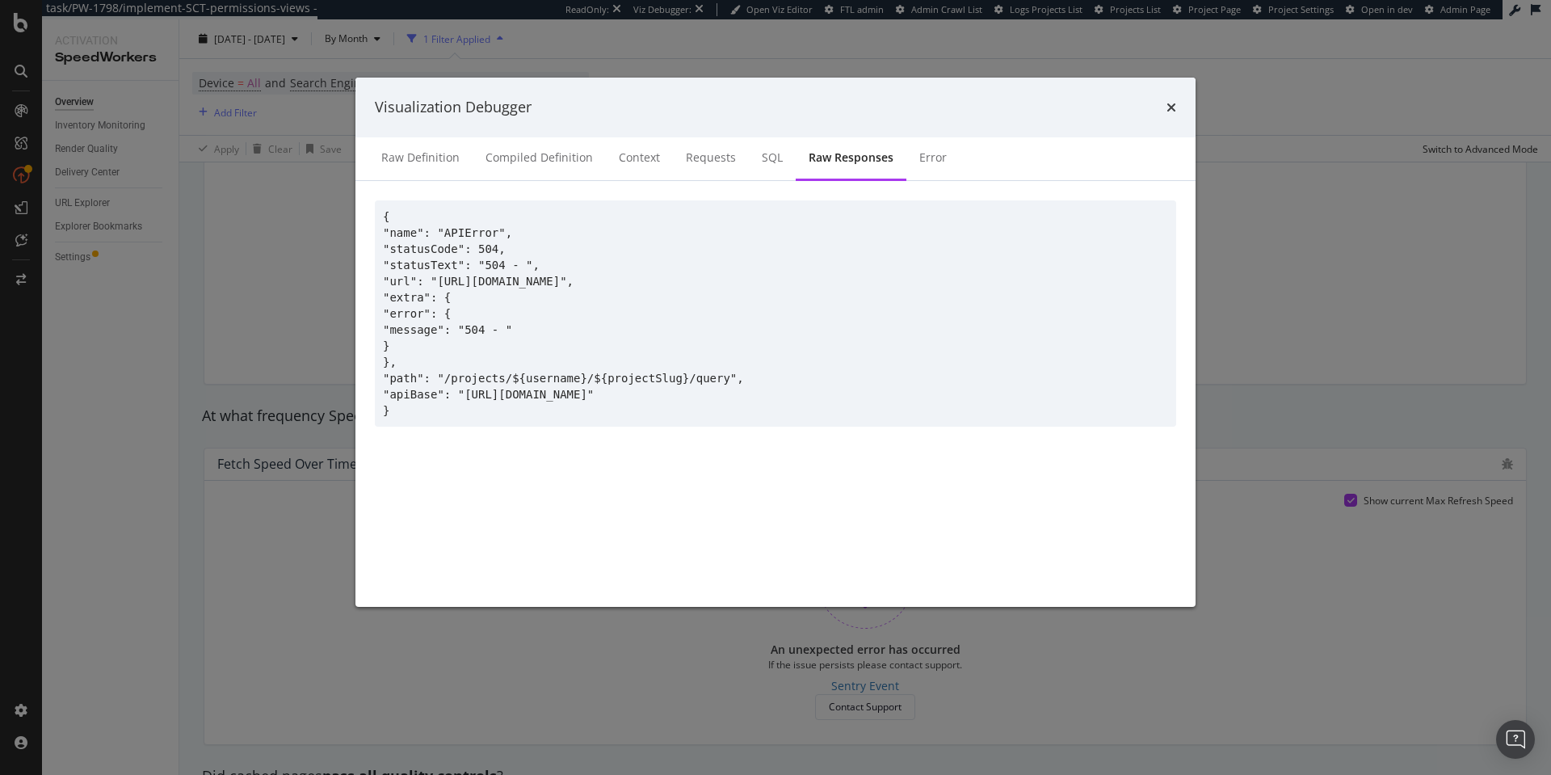
click at [1265, 324] on div "Visualization Debugger Raw Definition Compiled Definition Context Requests SQL …" at bounding box center [775, 387] width 1551 height 775
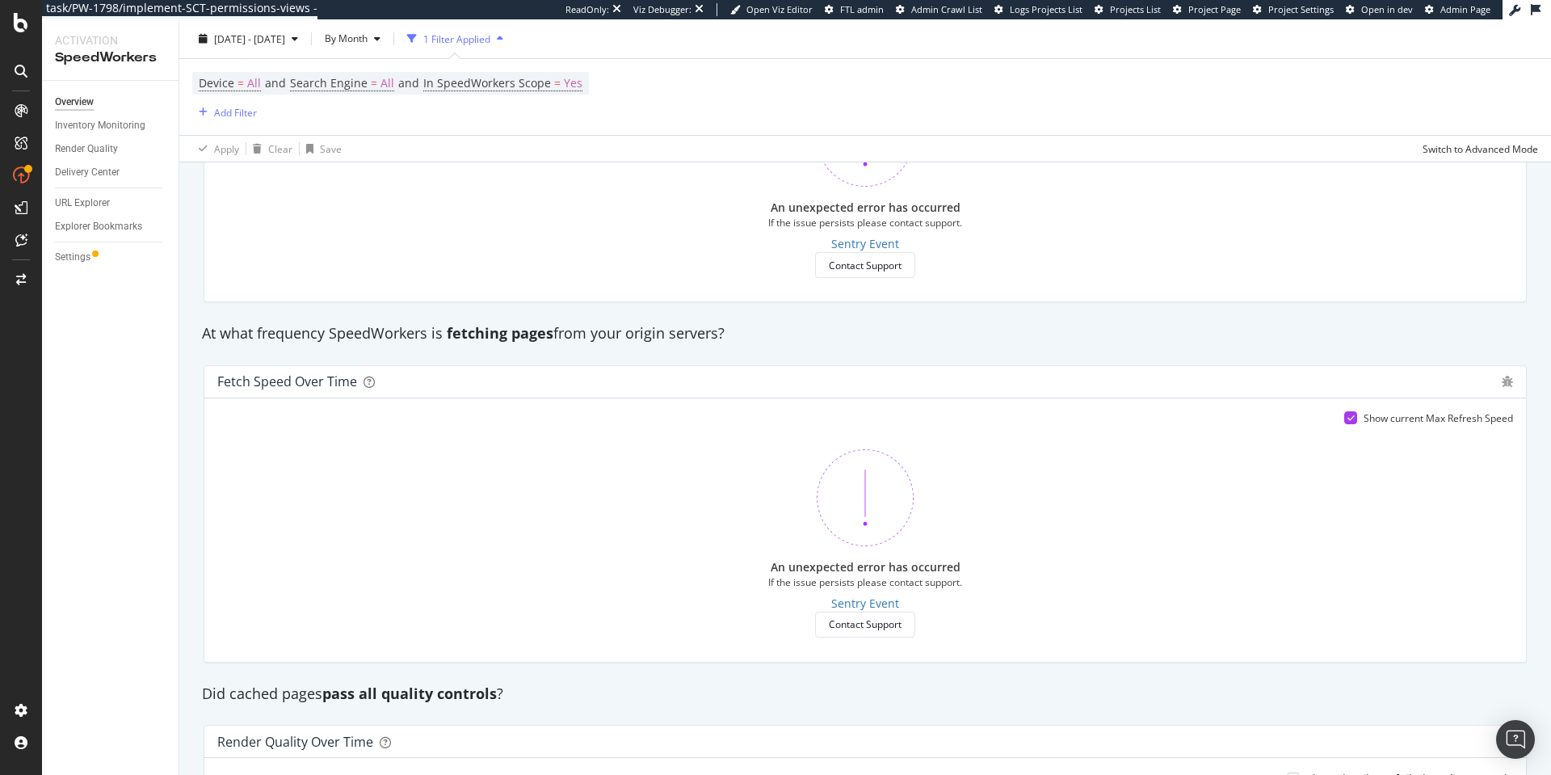
scroll to position [880, 0]
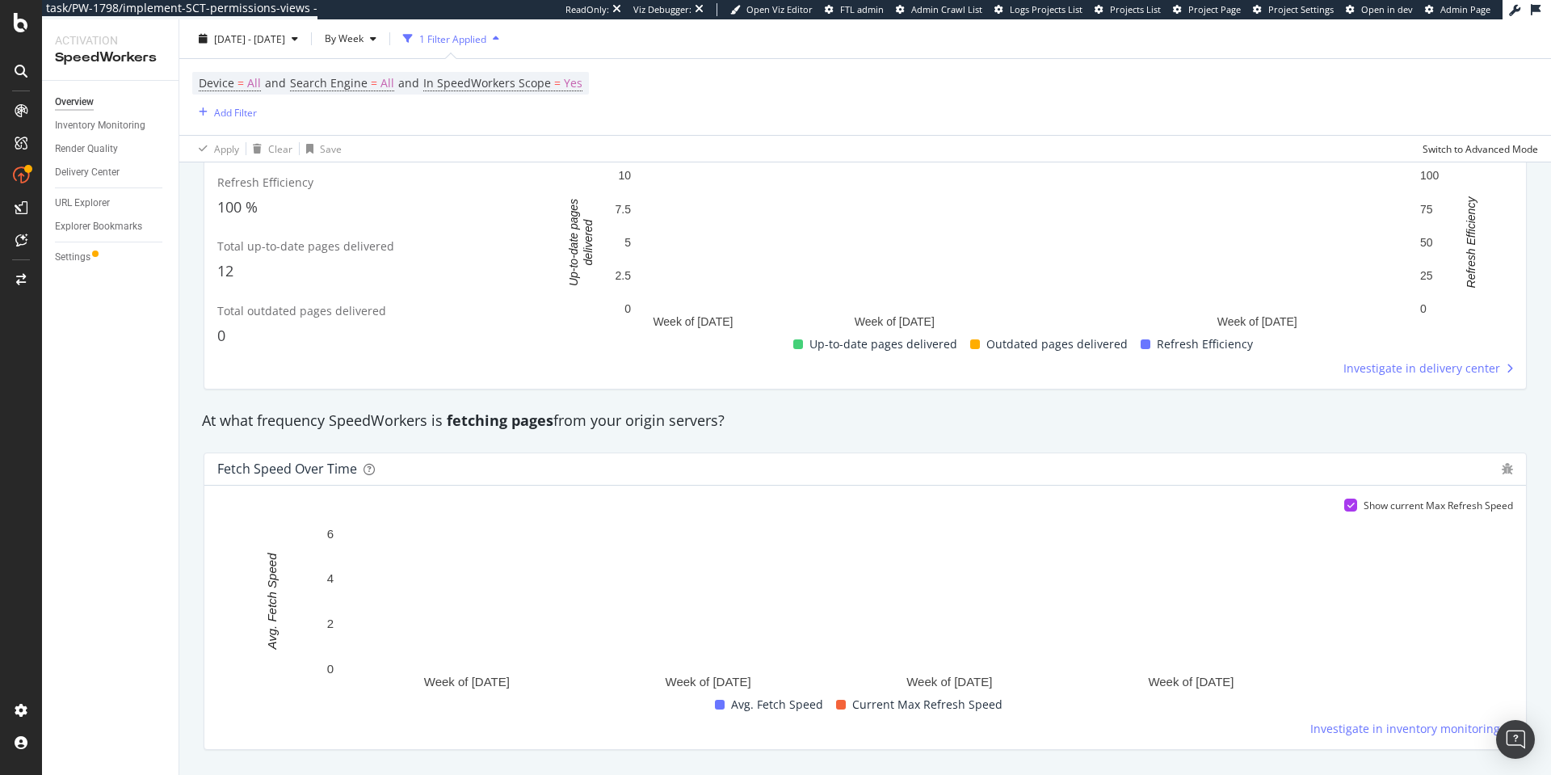
scroll to position [815, 0]
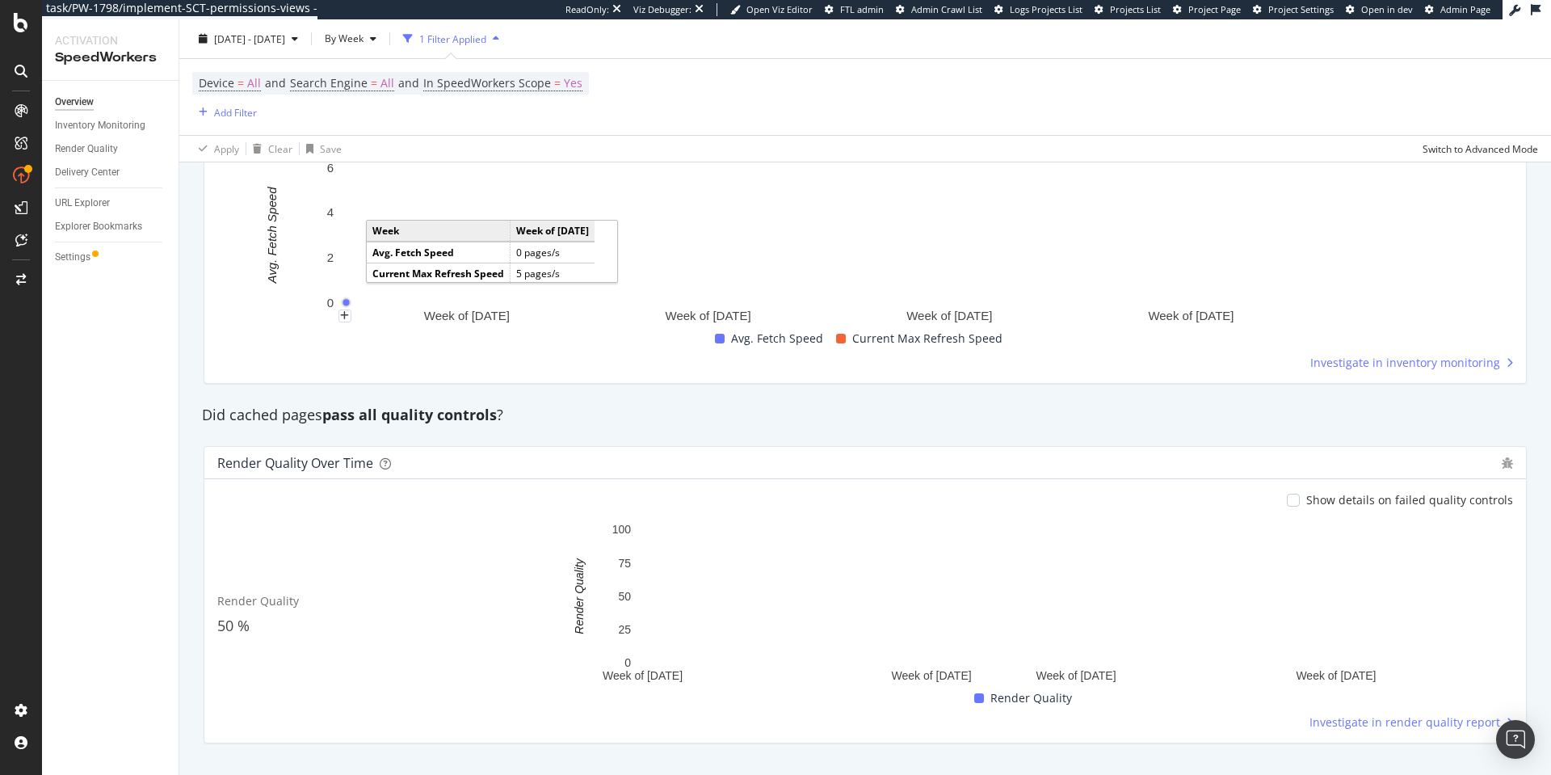
scroll to position [1217, 0]
